Goal: Information Seeking & Learning: Learn about a topic

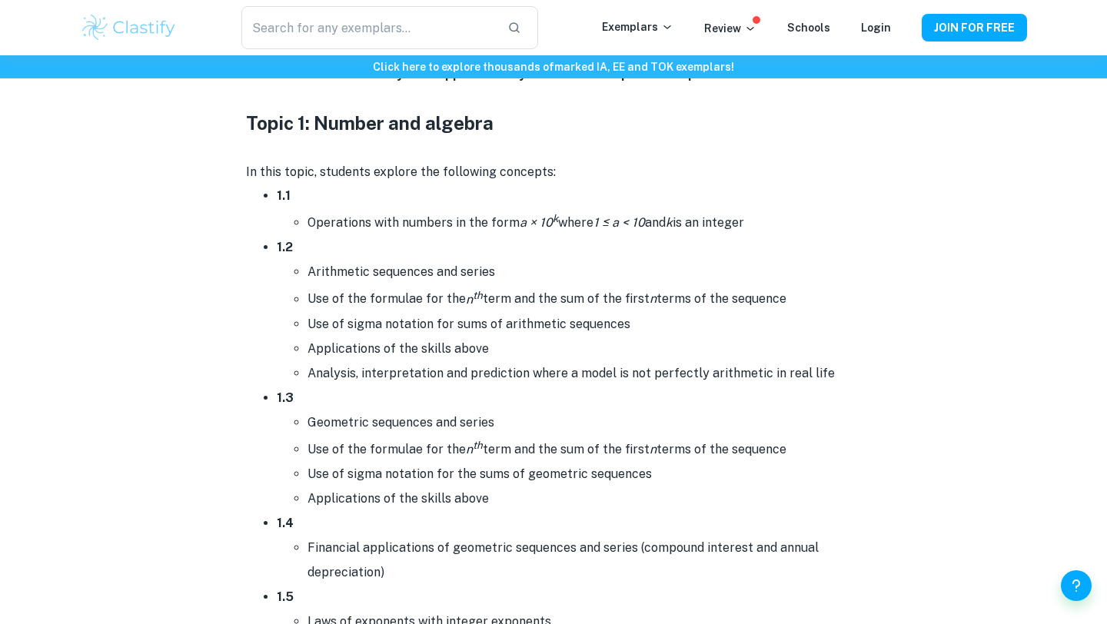
scroll to position [763, 0]
drag, startPoint x: 309, startPoint y: 221, endPoint x: 334, endPoint y: 222, distance: 24.6
click at [324, 221] on li "Operations with numbers in the form a × 10 k where 1 ≤ a < 10 and k is an integ…" at bounding box center [585, 222] width 554 height 27
click at [337, 222] on li "Operations with numbers in the form a × 10 k where 1 ≤ a < 10 and k is an integ…" at bounding box center [585, 222] width 554 height 27
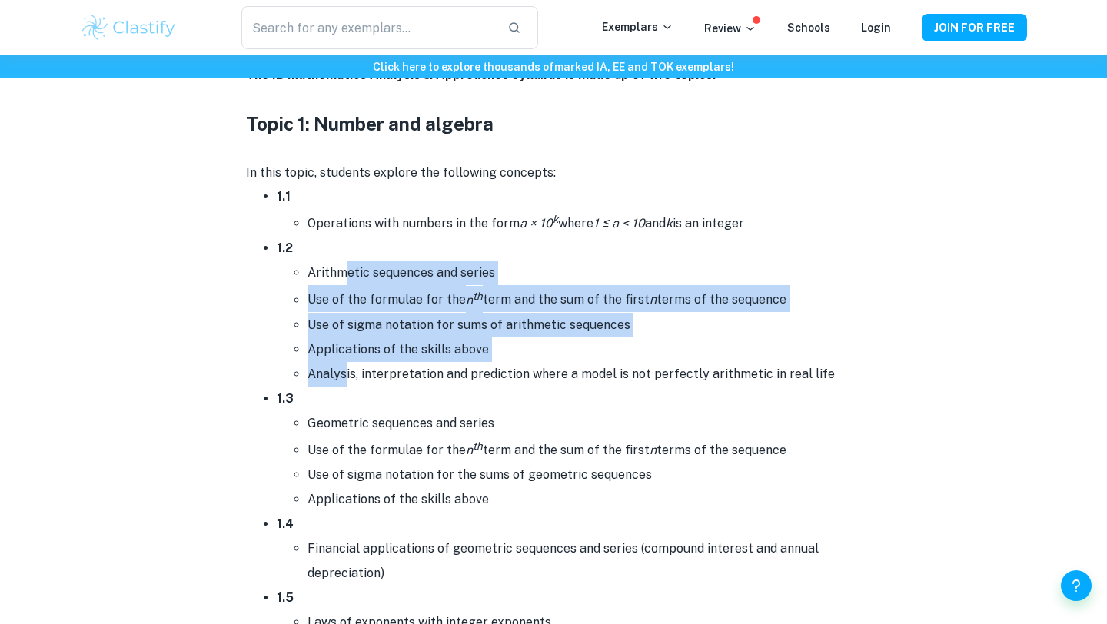
drag, startPoint x: 343, startPoint y: 270, endPoint x: 302, endPoint y: 364, distance: 103.0
click at [320, 364] on ul "Arithmetic sequences and series Use of the formulae for the n th term and the s…" at bounding box center [569, 323] width 584 height 125
click at [301, 361] on ul "Arithmetic sequences and series Use of the formulae for the n th term and the s…" at bounding box center [569, 323] width 584 height 125
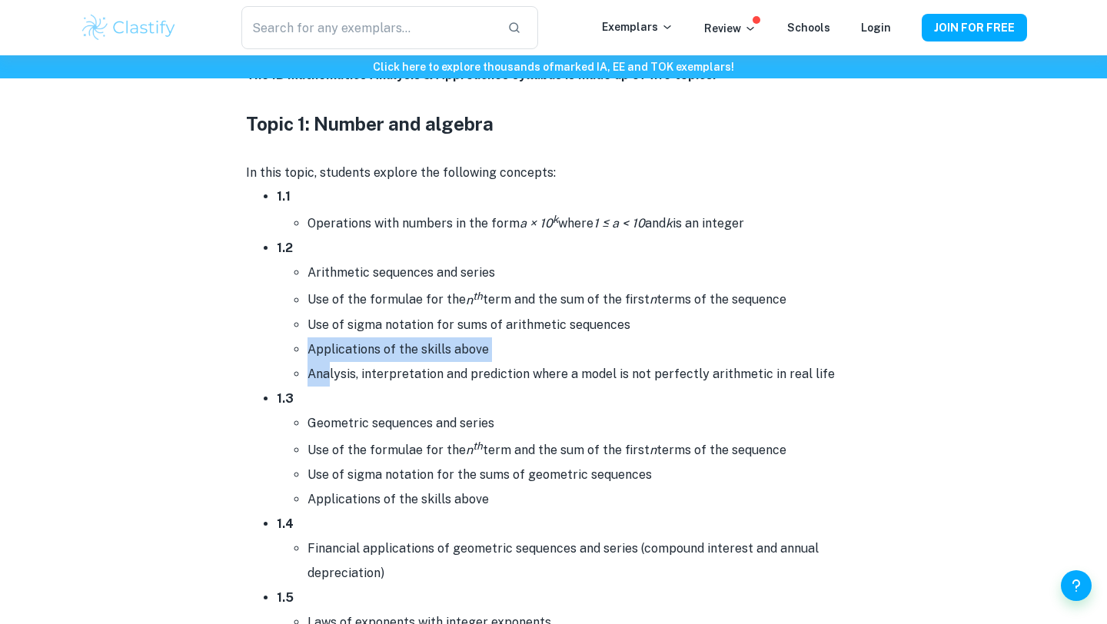
drag, startPoint x: 296, startPoint y: 340, endPoint x: 331, endPoint y: 374, distance: 49.5
click at [331, 374] on ul "Arithmetic sequences and series Use of the formulae for the n th term and the s…" at bounding box center [569, 323] width 584 height 125
click at [331, 374] on li "Analysis, interpretation and prediction where a model is not perfectly arithmet…" at bounding box center [585, 374] width 554 height 25
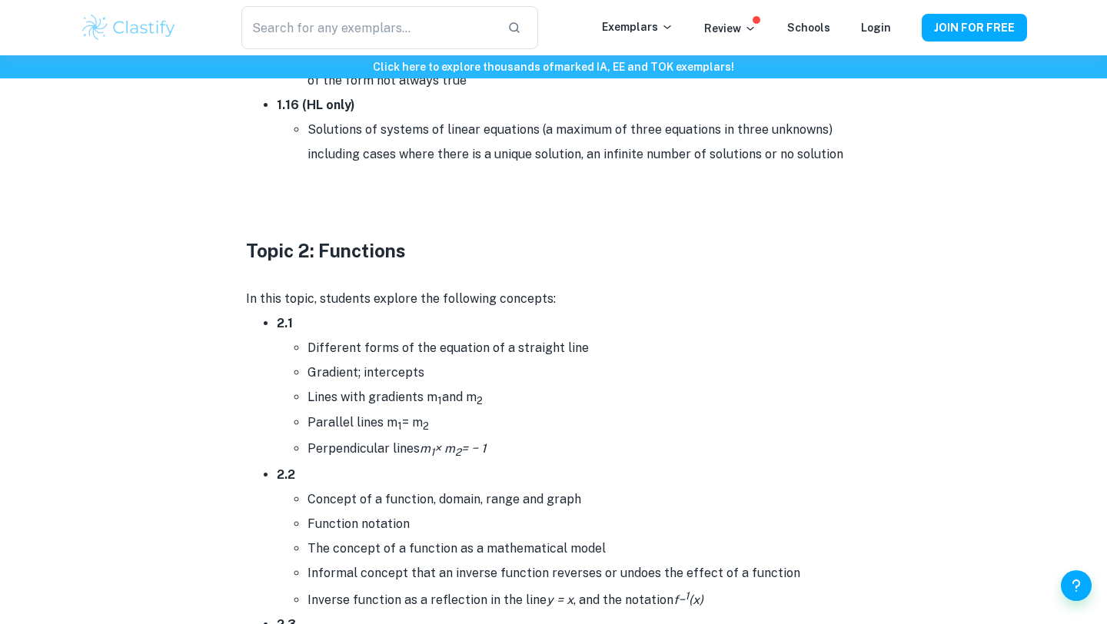
scroll to position [2273, 0]
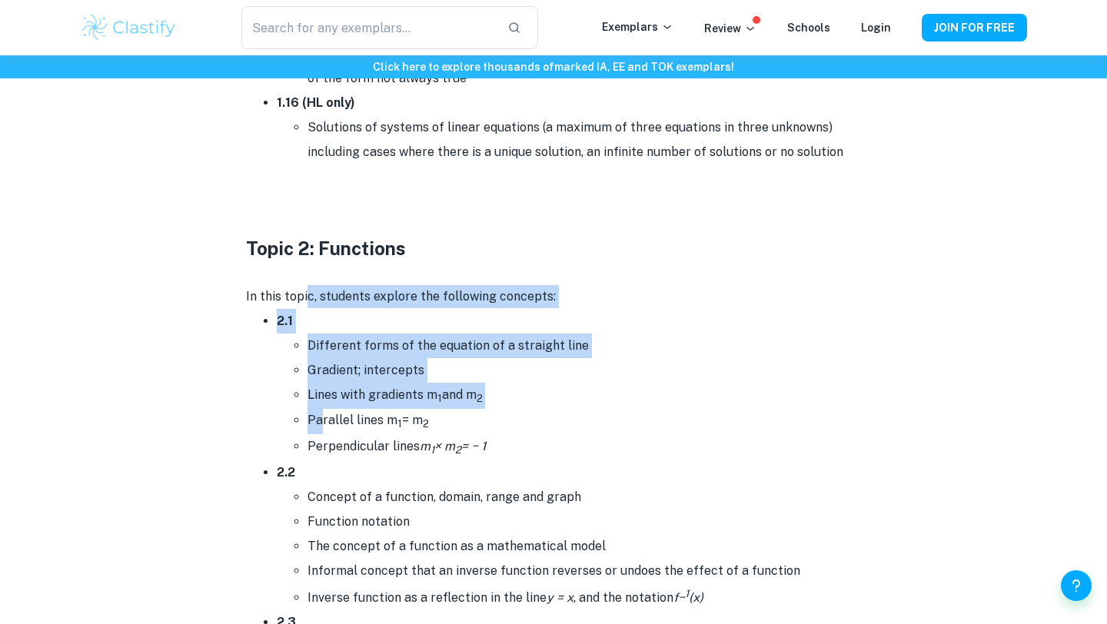
drag, startPoint x: 308, startPoint y: 302, endPoint x: 321, endPoint y: 421, distance: 119.2
click at [321, 421] on li "Parallel lines m 1 = m 2" at bounding box center [585, 421] width 554 height 26
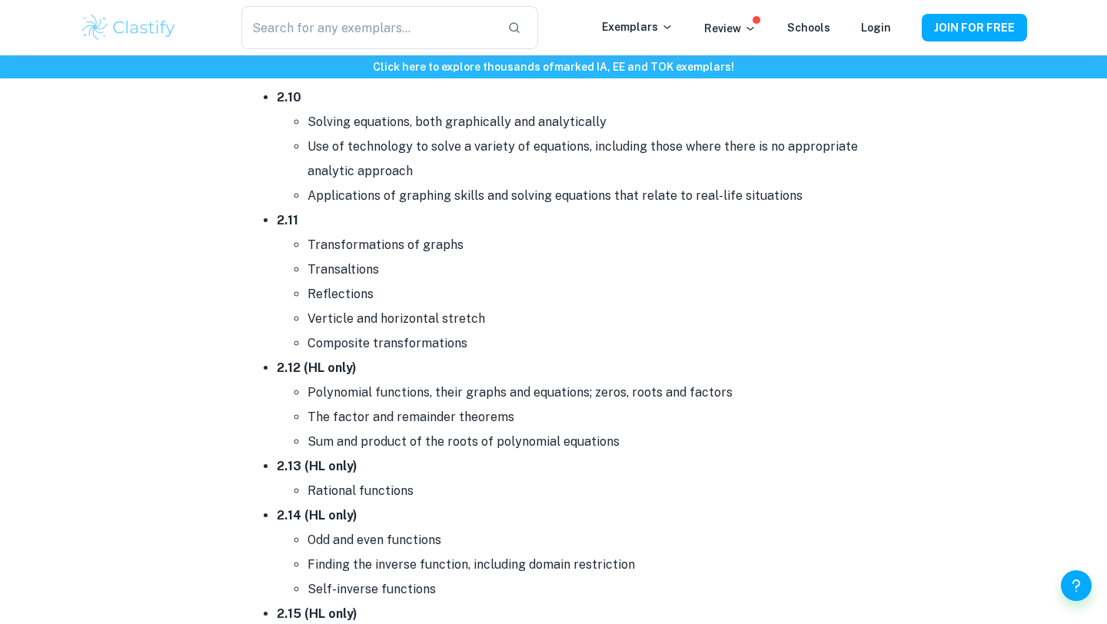
scroll to position [3434, 0]
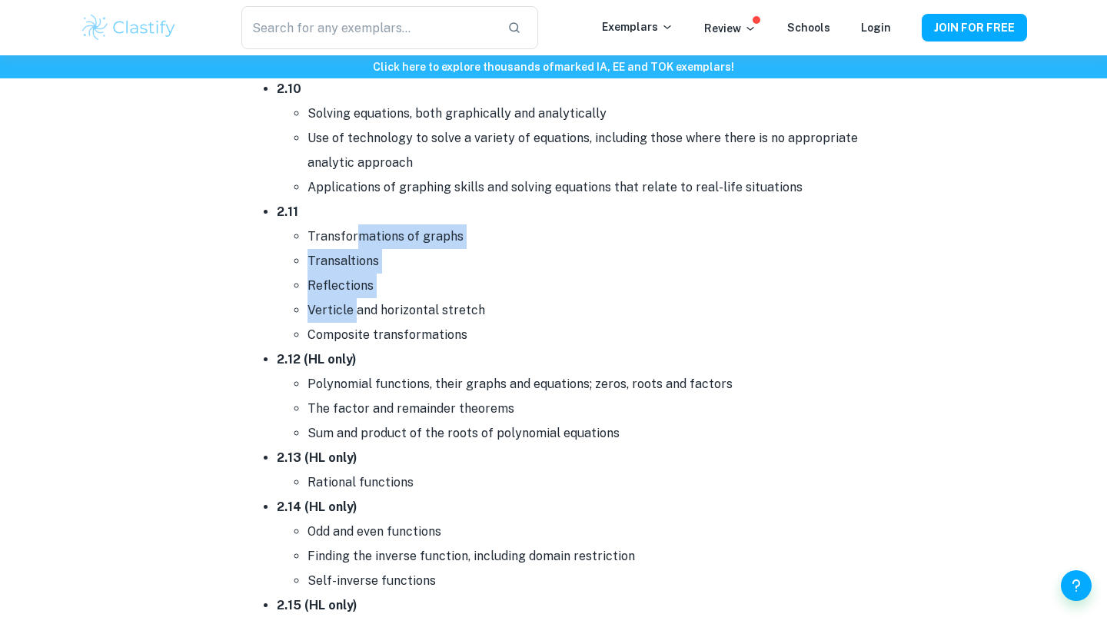
drag, startPoint x: 361, startPoint y: 239, endPoint x: 357, endPoint y: 315, distance: 76.2
click at [357, 315] on ul "Transformations of graphs Transaltions Reflections Verticle and horizontal stre…" at bounding box center [569, 285] width 584 height 123
click at [357, 315] on li "Verticle and horizontal stretch" at bounding box center [585, 310] width 554 height 25
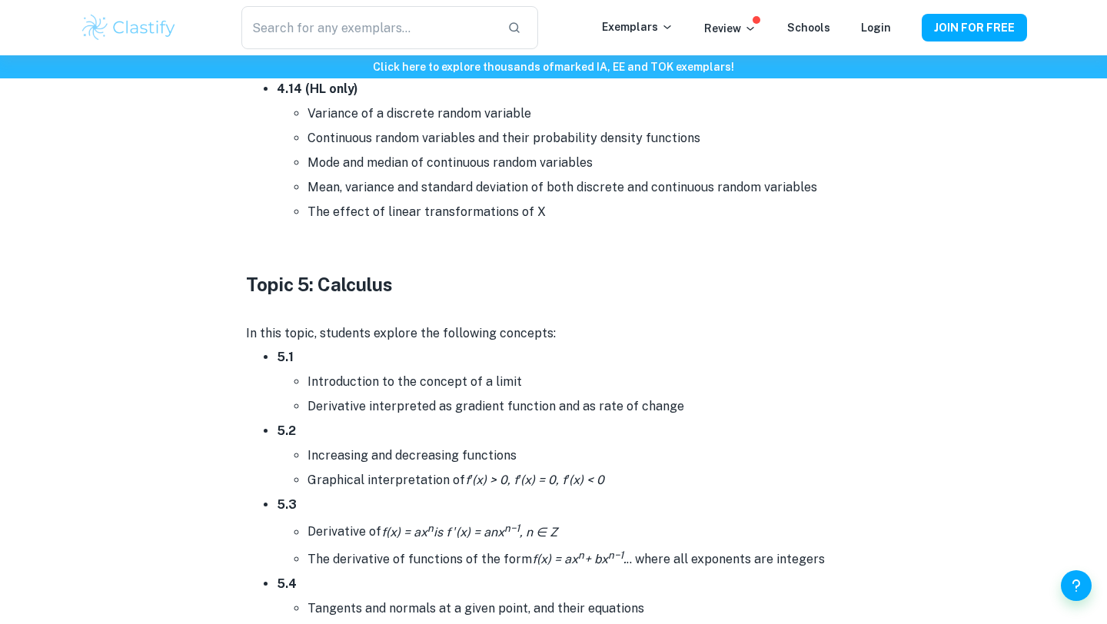
scroll to position [7751, 0]
